Goal: Task Accomplishment & Management: Use online tool/utility

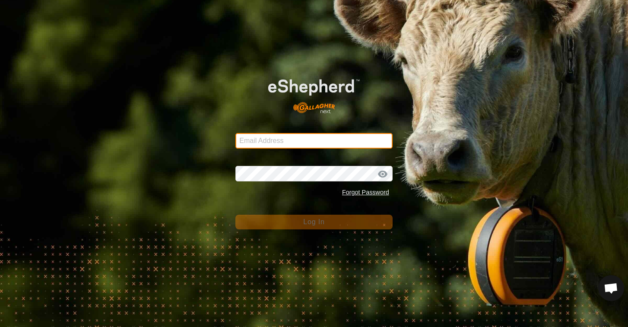
type input "[EMAIL_ADDRESS][DOMAIN_NAME]"
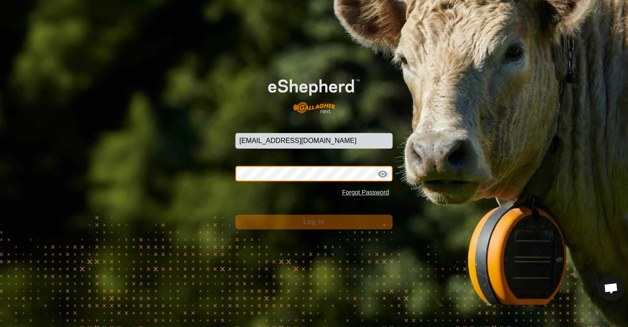
click at [314, 222] on button "Log In" at bounding box center [314, 222] width 157 height 15
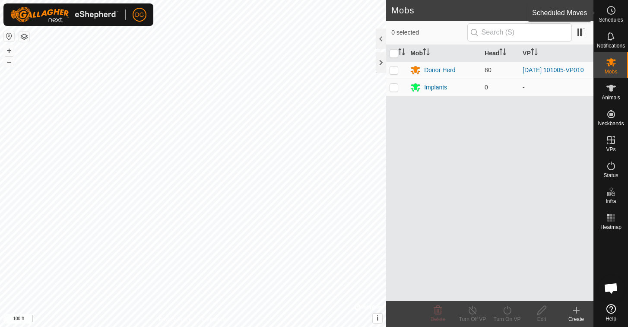
click at [609, 10] on icon at bounding box center [611, 10] width 10 height 10
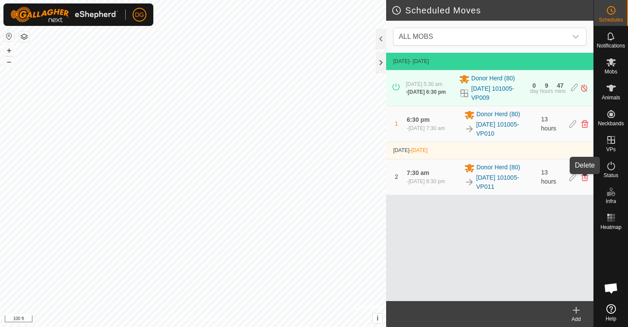
click at [587, 179] on icon at bounding box center [585, 177] width 7 height 8
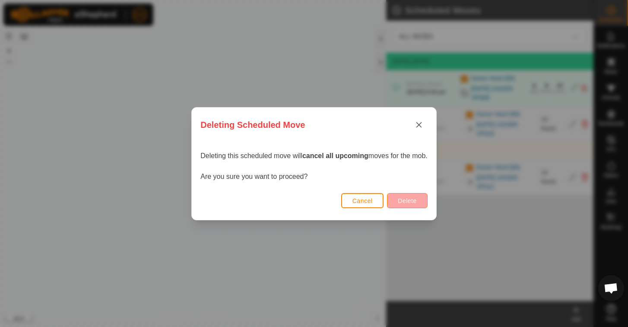
click at [408, 199] on span "Delete" at bounding box center [407, 201] width 19 height 7
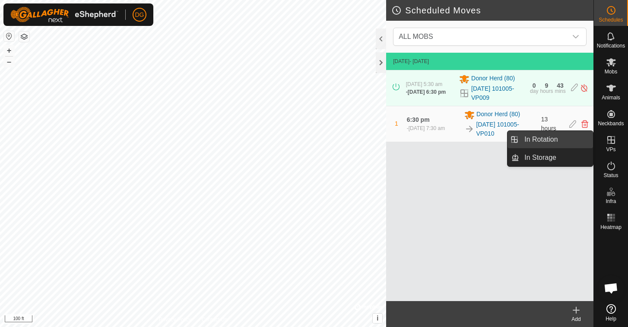
click at [550, 138] on link "In Rotation" at bounding box center [557, 139] width 74 height 17
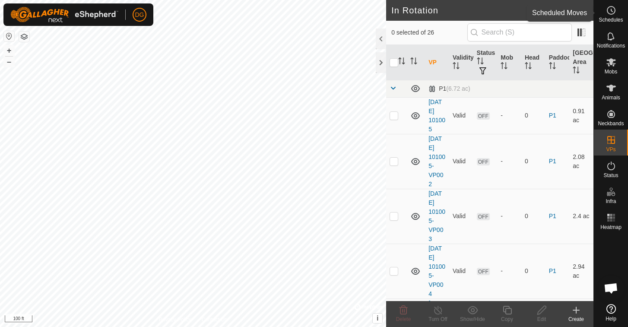
click at [612, 10] on icon at bounding box center [611, 10] width 10 height 10
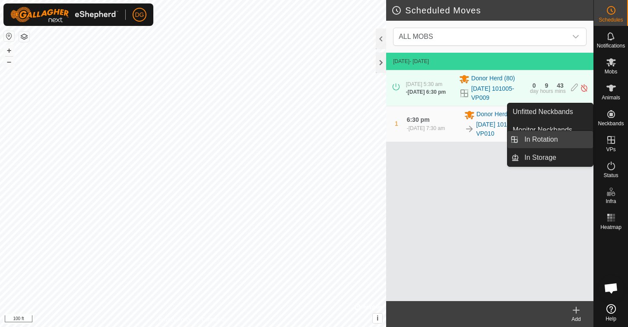
click at [551, 140] on link "In Rotation" at bounding box center [557, 139] width 74 height 17
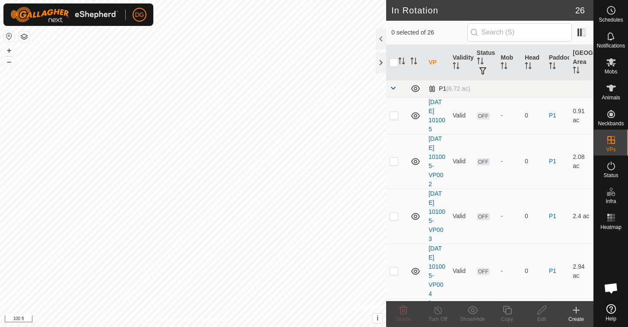
click at [392, 89] on span at bounding box center [393, 88] width 7 height 7
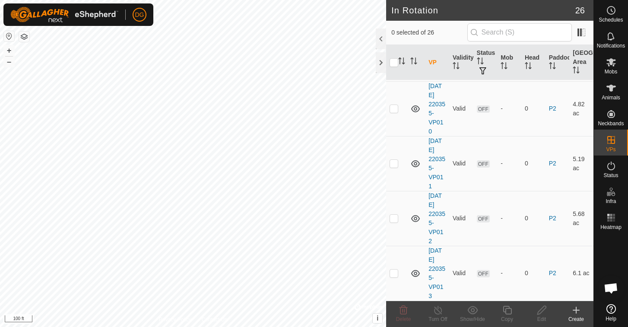
scroll to position [564, 0]
click at [395, 274] on p-checkbox at bounding box center [394, 273] width 9 height 7
checkbox input "true"
click at [507, 311] on icon at bounding box center [507, 310] width 11 height 10
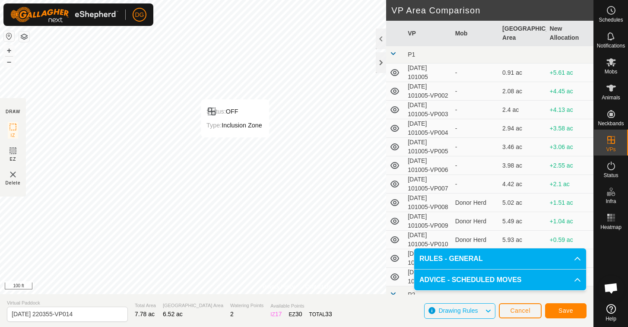
click at [508, 307] on button "Cancel" at bounding box center [520, 310] width 43 height 15
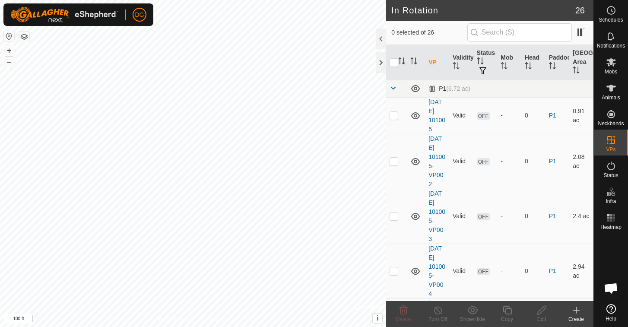
click at [393, 90] on span at bounding box center [393, 88] width 7 height 7
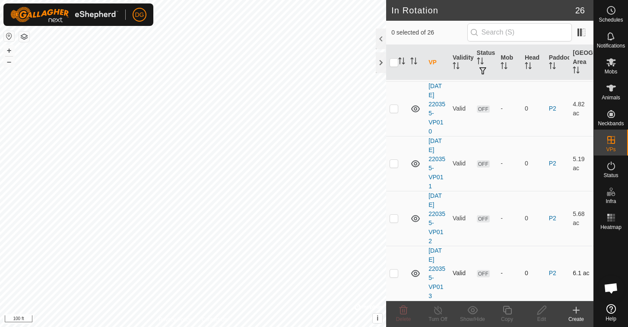
scroll to position [564, 0]
click at [394, 274] on p-checkbox at bounding box center [394, 273] width 9 height 7
checkbox input "true"
click at [505, 310] on icon at bounding box center [507, 310] width 11 height 10
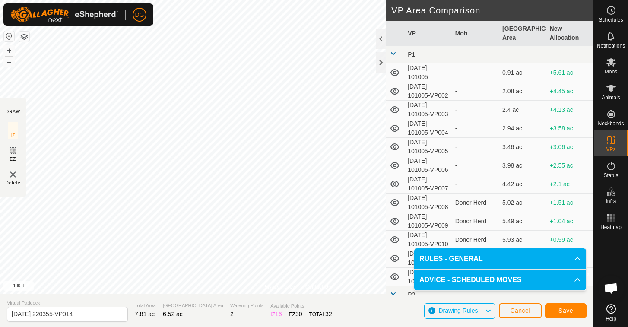
click at [564, 306] on button "Save" at bounding box center [565, 310] width 41 height 15
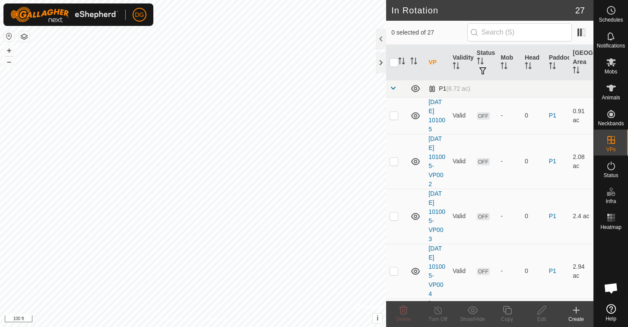
click at [393, 89] on span at bounding box center [393, 88] width 7 height 7
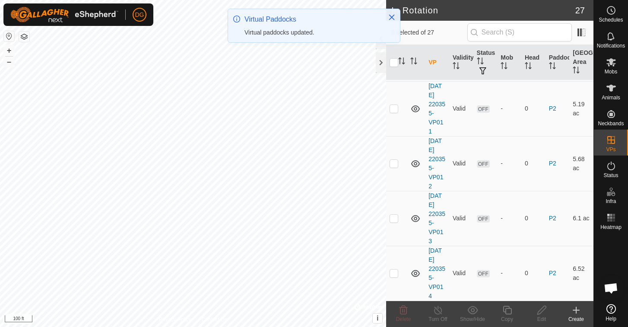
scroll to position [1260, 0]
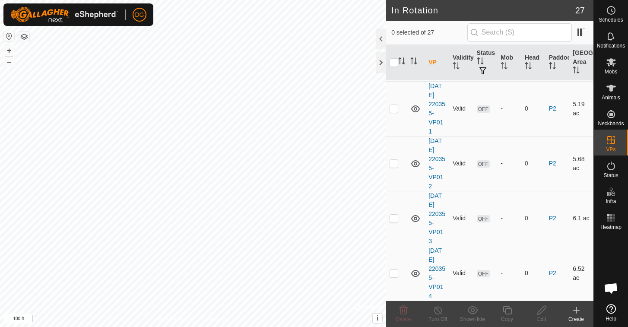
click at [394, 272] on p-checkbox at bounding box center [394, 273] width 9 height 7
checkbox input "true"
click at [510, 307] on icon at bounding box center [507, 310] width 9 height 9
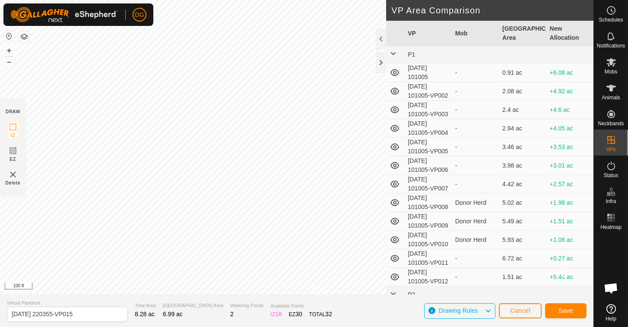
click at [567, 312] on span "Save" at bounding box center [566, 310] width 15 height 7
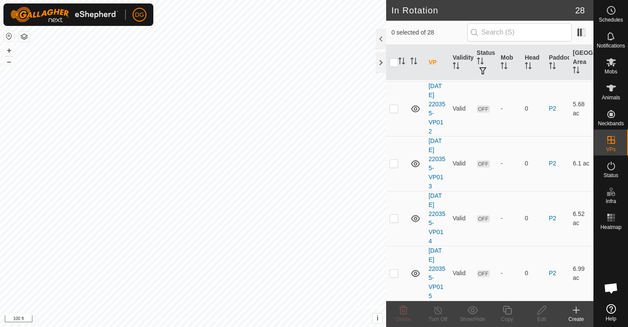
scroll to position [1315, 0]
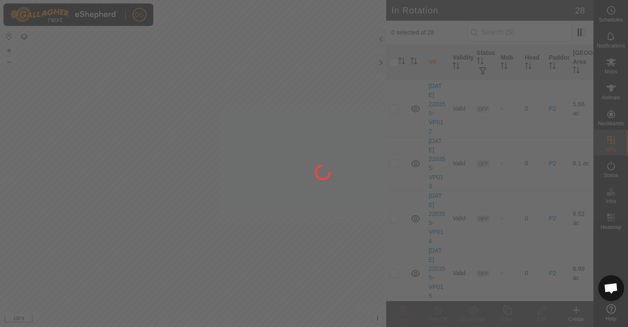
click at [394, 274] on div at bounding box center [314, 163] width 628 height 327
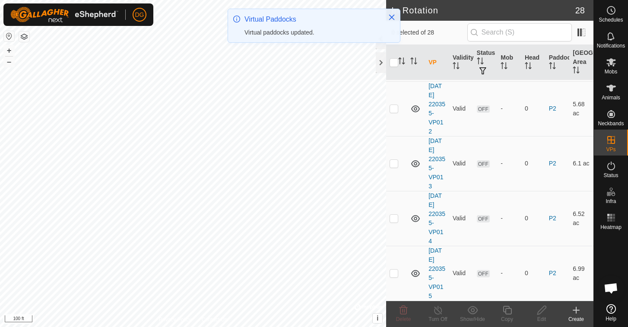
click at [394, 274] on p-checkbox at bounding box center [394, 273] width 9 height 7
checkbox input "true"
click at [507, 308] on icon at bounding box center [507, 310] width 9 height 9
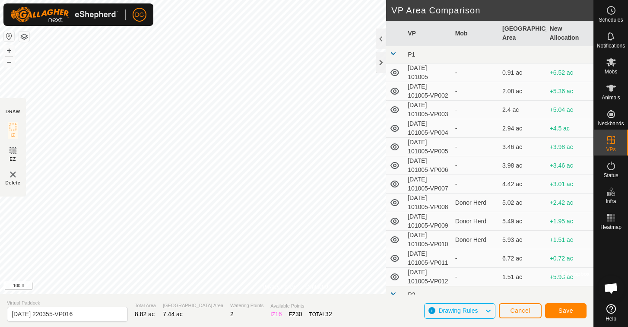
click at [565, 310] on span "Save" at bounding box center [566, 310] width 15 height 7
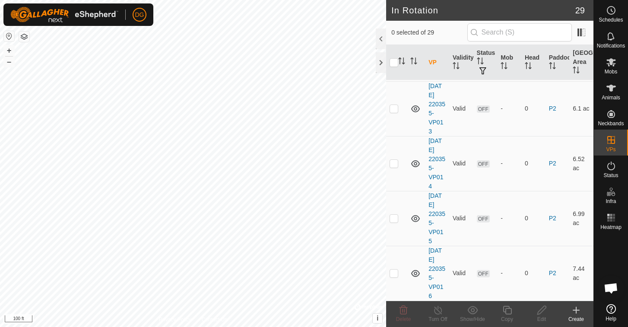
scroll to position [1370, 0]
click at [393, 273] on p-checkbox at bounding box center [394, 273] width 9 height 7
checkbox input "true"
click at [508, 311] on icon at bounding box center [507, 310] width 11 height 10
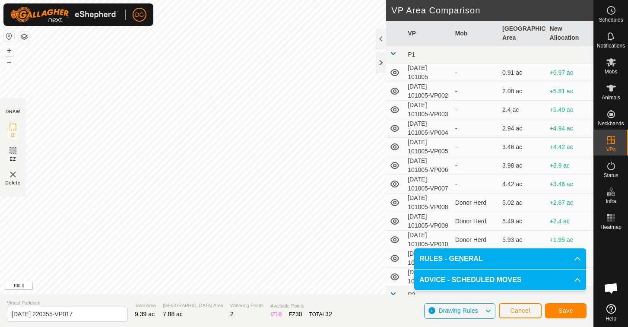
click at [565, 312] on span "Save" at bounding box center [566, 310] width 15 height 7
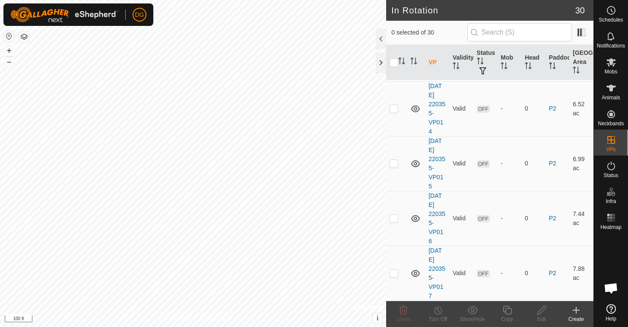
scroll to position [1425, 0]
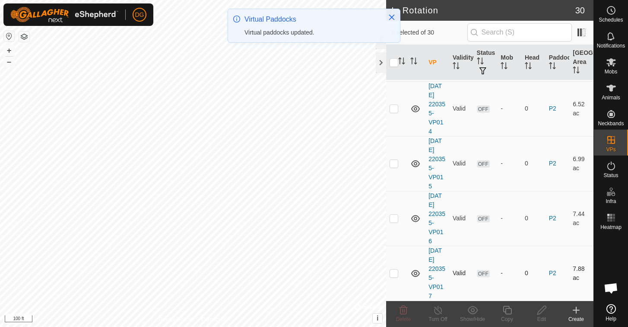
click at [395, 274] on p-checkbox at bounding box center [394, 273] width 9 height 7
checkbox input "true"
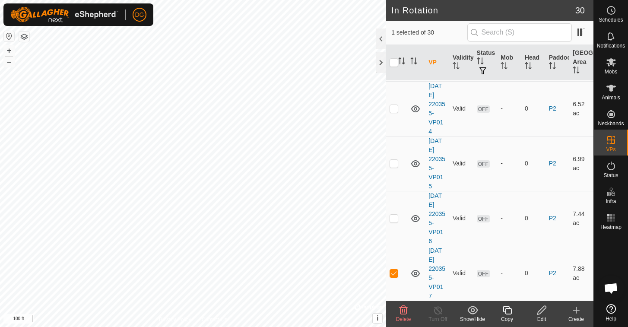
click at [506, 309] on icon at bounding box center [507, 310] width 11 height 10
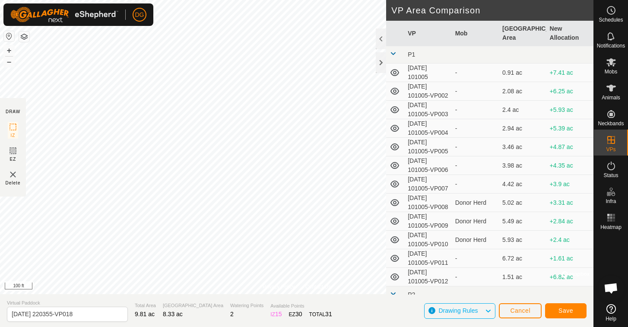
click at [566, 311] on span "Save" at bounding box center [566, 310] width 15 height 7
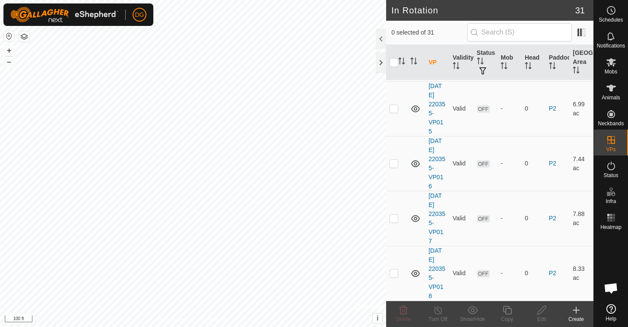
scroll to position [1479, 0]
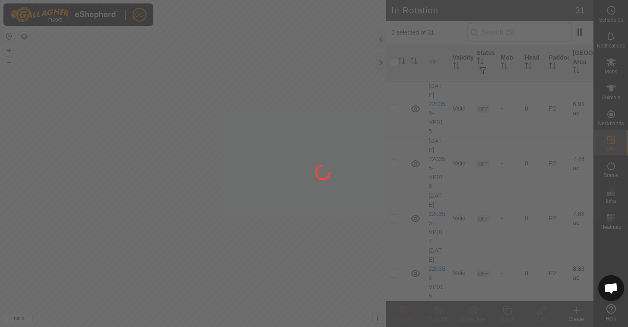
click at [394, 274] on div at bounding box center [314, 163] width 628 height 327
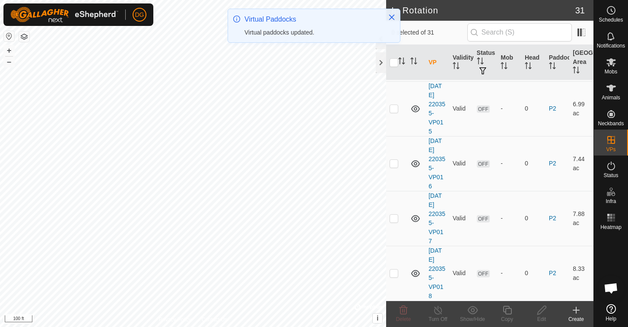
click at [394, 274] on p-checkbox at bounding box center [394, 273] width 9 height 7
checkbox input "true"
click at [509, 309] on icon at bounding box center [507, 310] width 11 height 10
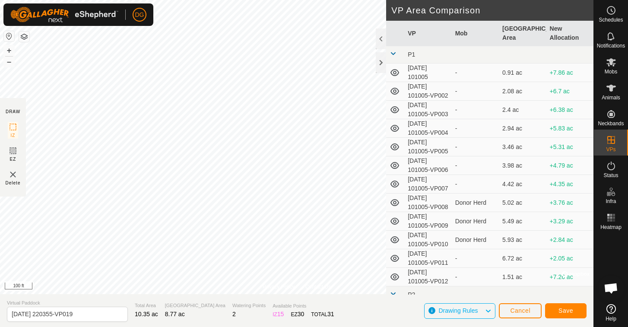
click at [572, 310] on span "Save" at bounding box center [566, 310] width 15 height 7
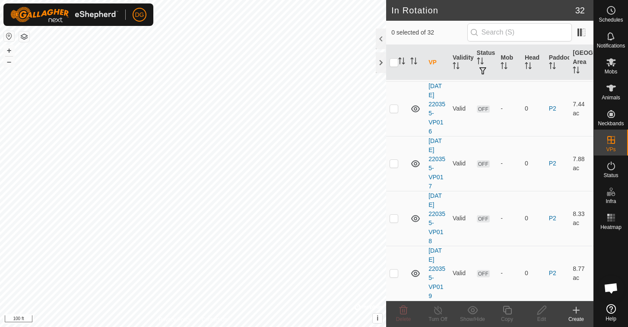
scroll to position [1534, 0]
